Goal: Transaction & Acquisition: Purchase product/service

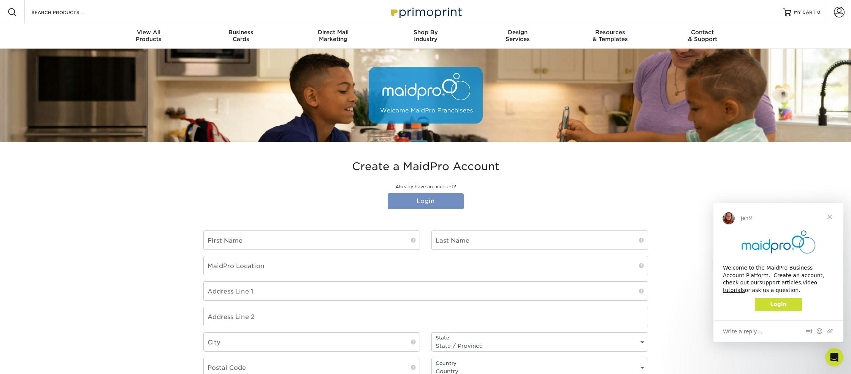
type input "[EMAIL_ADDRESS][DOMAIN_NAME]"
click at [421, 204] on link "Login" at bounding box center [426, 201] width 76 height 16
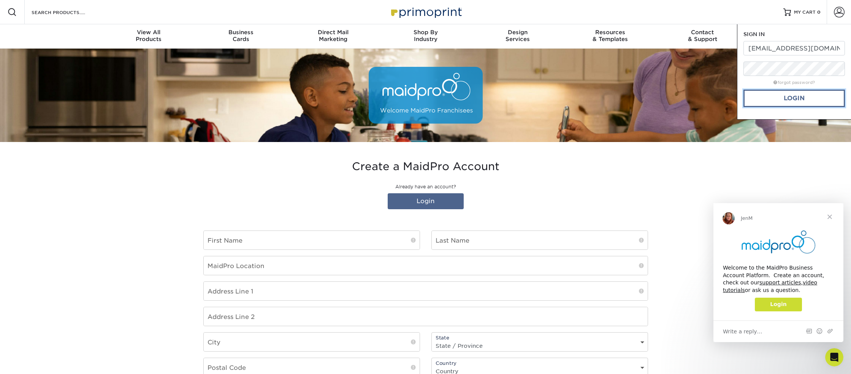
click at [790, 97] on link "Login" at bounding box center [794, 98] width 101 height 17
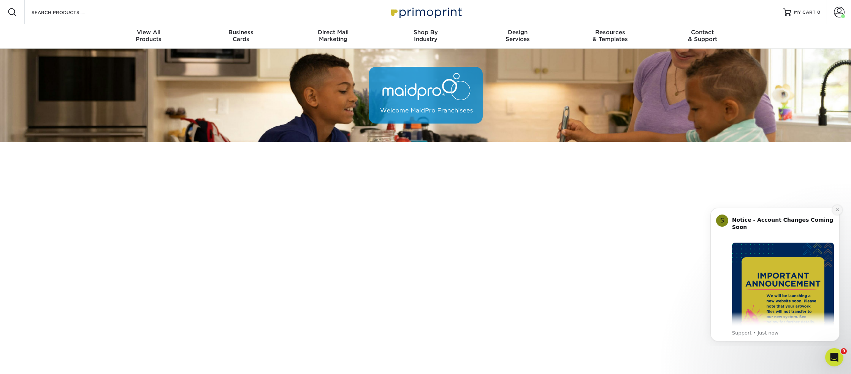
click at [836, 211] on icon "Dismiss notification" at bounding box center [838, 210] width 4 height 4
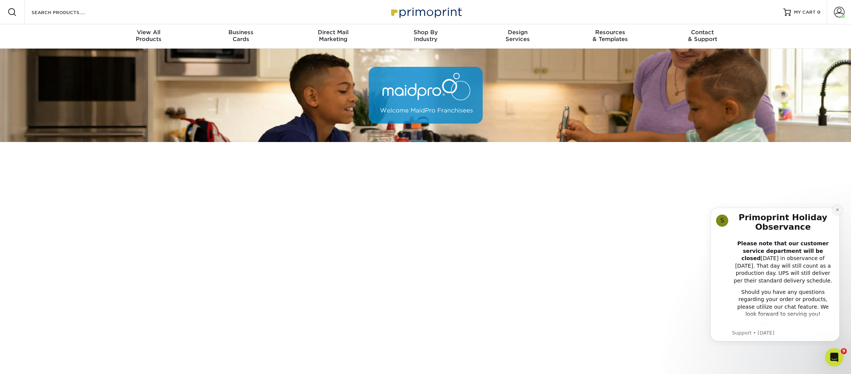
click at [836, 211] on icon "Dismiss notification" at bounding box center [838, 210] width 4 height 4
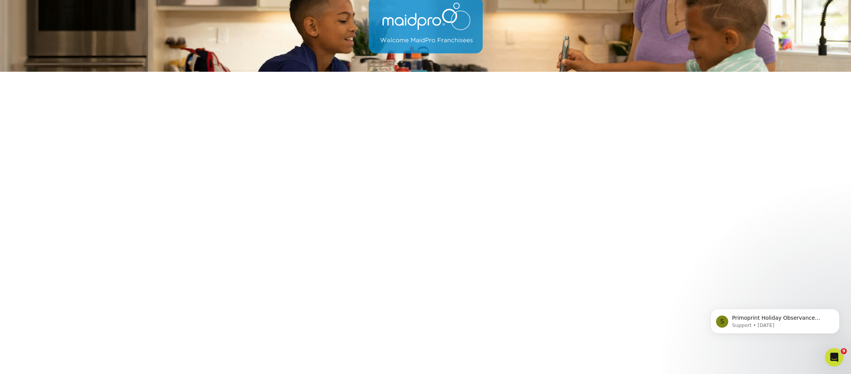
scroll to position [68, 0]
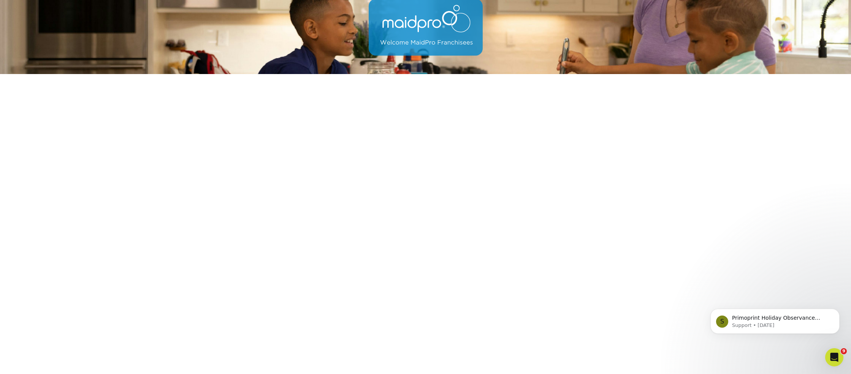
click at [798, 305] on div "S Primoprint Holiday Observance Please note that our customer service departmen…" at bounding box center [775, 286] width 140 height 95
click at [793, 304] on div "S Primoprint Holiday Observance Please note that our customer service departmen…" at bounding box center [775, 286] width 140 height 95
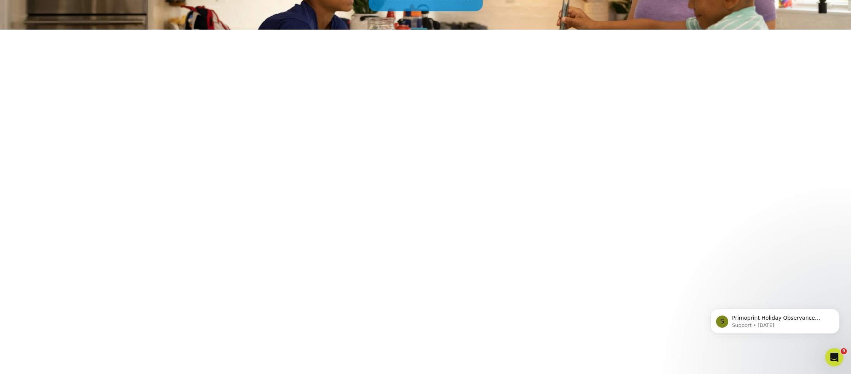
scroll to position [127, 0]
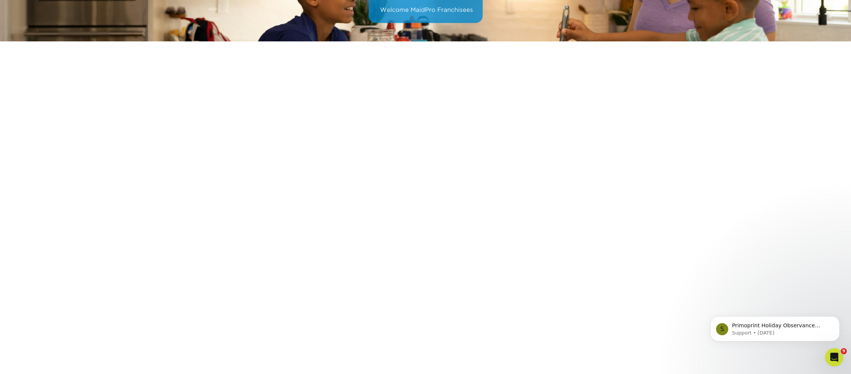
scroll to position [102, 0]
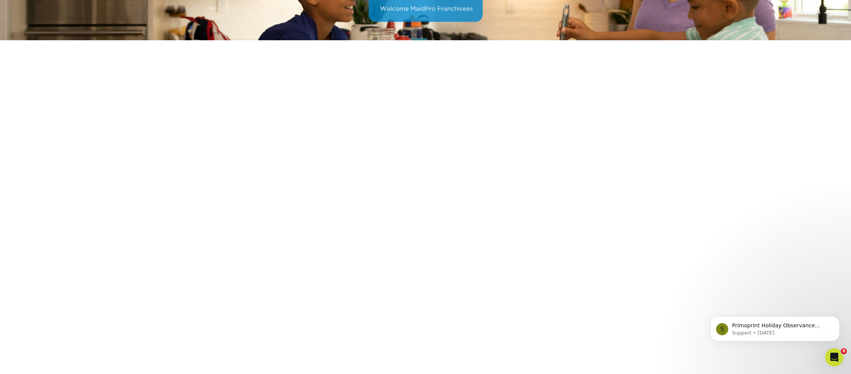
click at [729, 301] on html "S Primoprint Holiday Observance Please note that our customer service departmen…" at bounding box center [775, 327] width 152 height 53
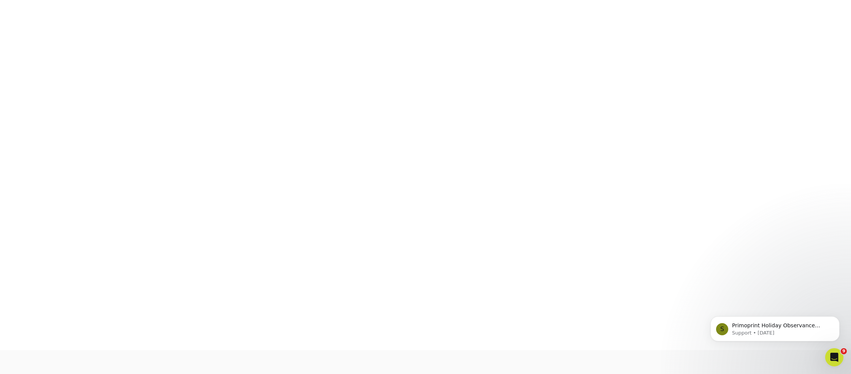
scroll to position [175, 0]
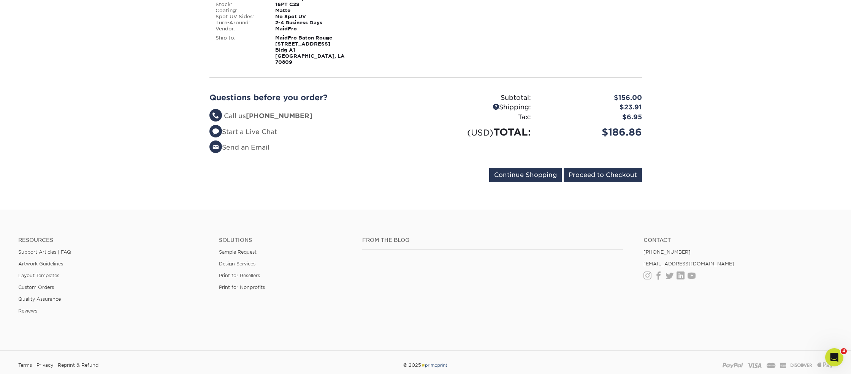
scroll to position [463, 0]
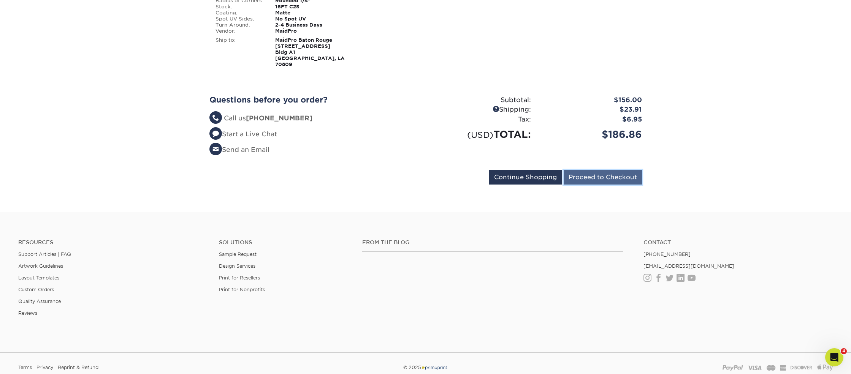
click at [612, 170] on input "Proceed to Checkout" at bounding box center [603, 177] width 78 height 14
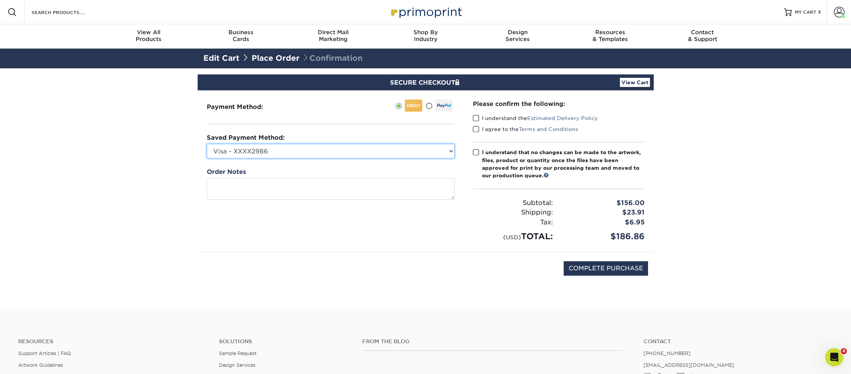
click at [378, 148] on select "Visa - XXXX2986 MasterCard - XXXX7114 Visa - XXXX3529 Visa - XXXX1119 Visa - XX…" at bounding box center [331, 151] width 248 height 14
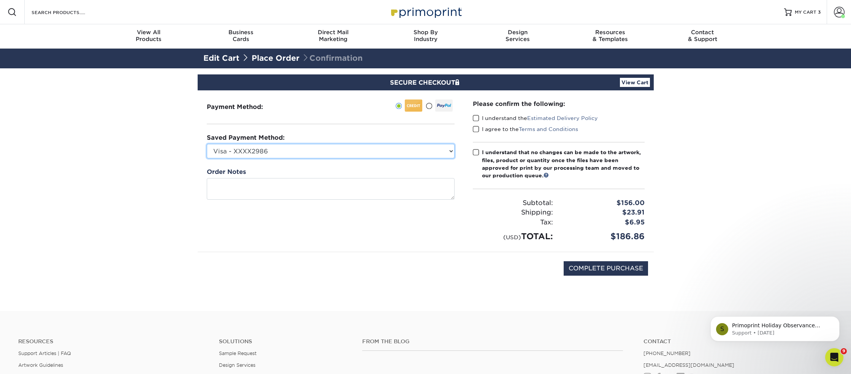
select select
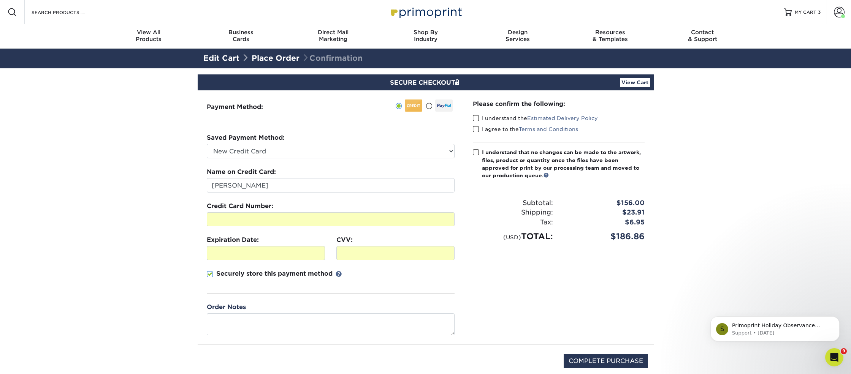
drag, startPoint x: 476, startPoint y: 118, endPoint x: 476, endPoint y: 127, distance: 9.1
click at [476, 118] on span at bounding box center [476, 118] width 6 height 7
click at [0, 0] on input "I understand the Estimated Delivery Policy" at bounding box center [0, 0] width 0 height 0
click at [475, 129] on span at bounding box center [476, 129] width 6 height 7
click at [0, 0] on input "I agree to the Terms and Conditions" at bounding box center [0, 0] width 0 height 0
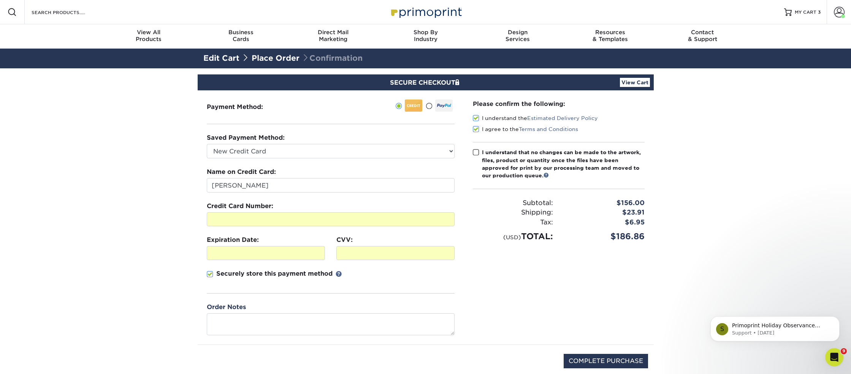
click at [479, 149] on span at bounding box center [476, 152] width 6 height 7
click at [0, 0] on input "I understand that no changes can be made to the artwork, files, product or quan…" at bounding box center [0, 0] width 0 height 0
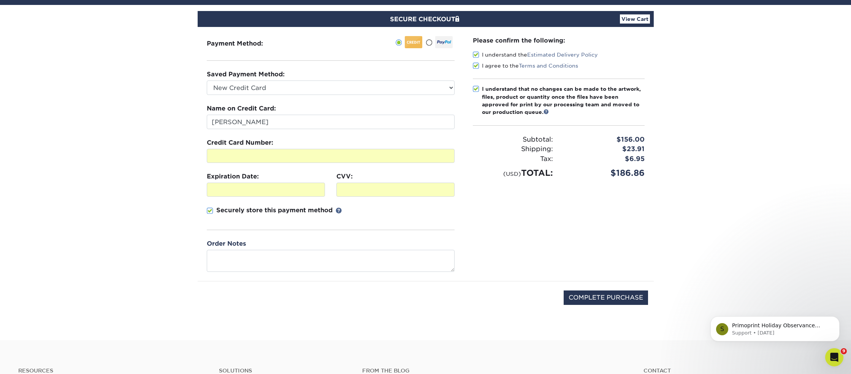
scroll to position [66, 0]
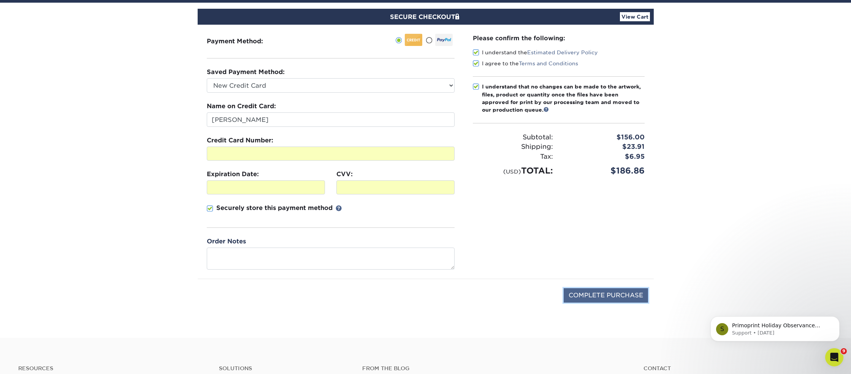
click at [607, 296] on input "COMPLETE PURCHASE" at bounding box center [606, 296] width 84 height 14
type input "PROCESSING, PLEASE WAIT..."
